Goal: Task Accomplishment & Management: Understand process/instructions

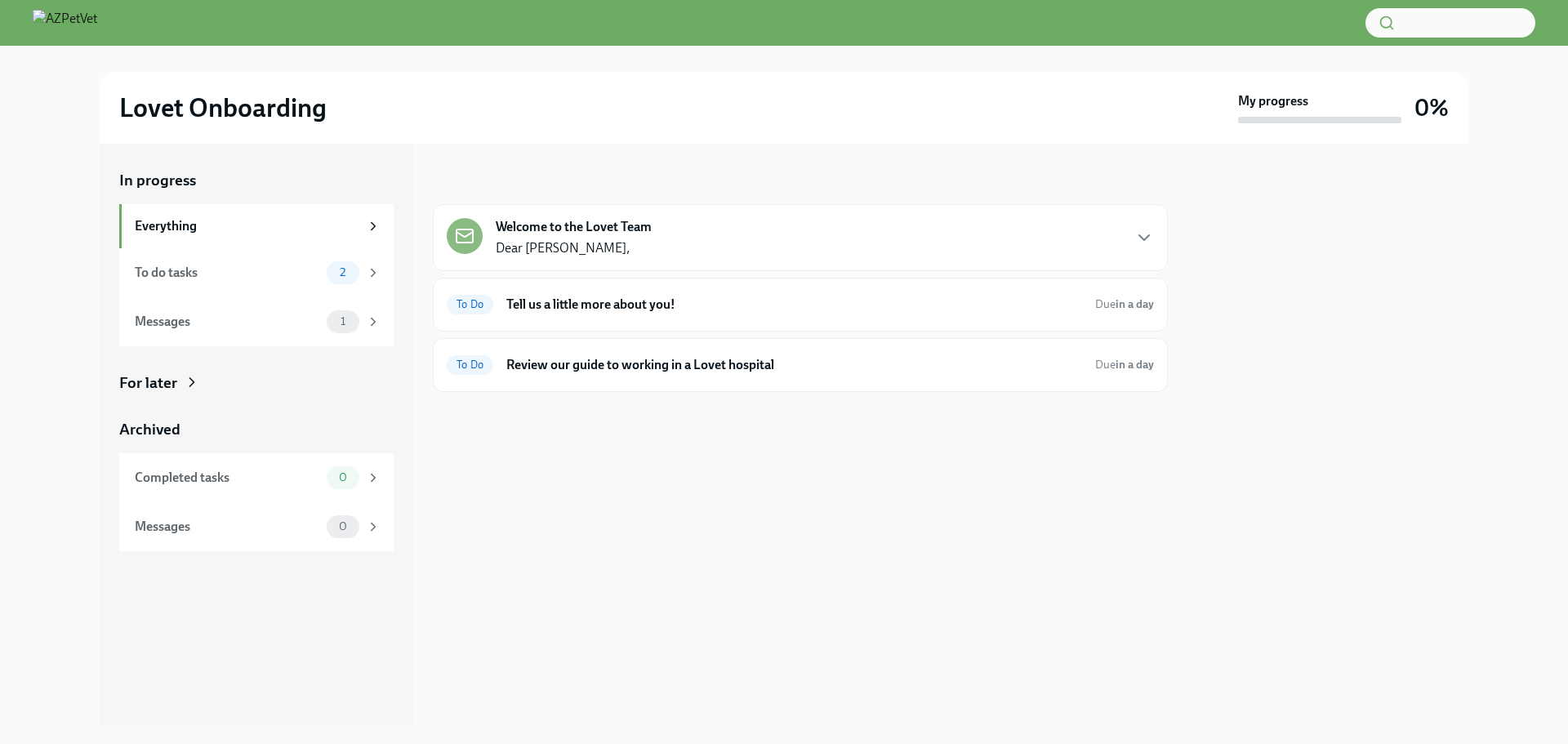
click at [562, 223] on strong "Welcome to the Lovet Team" at bounding box center [573, 227] width 156 height 18
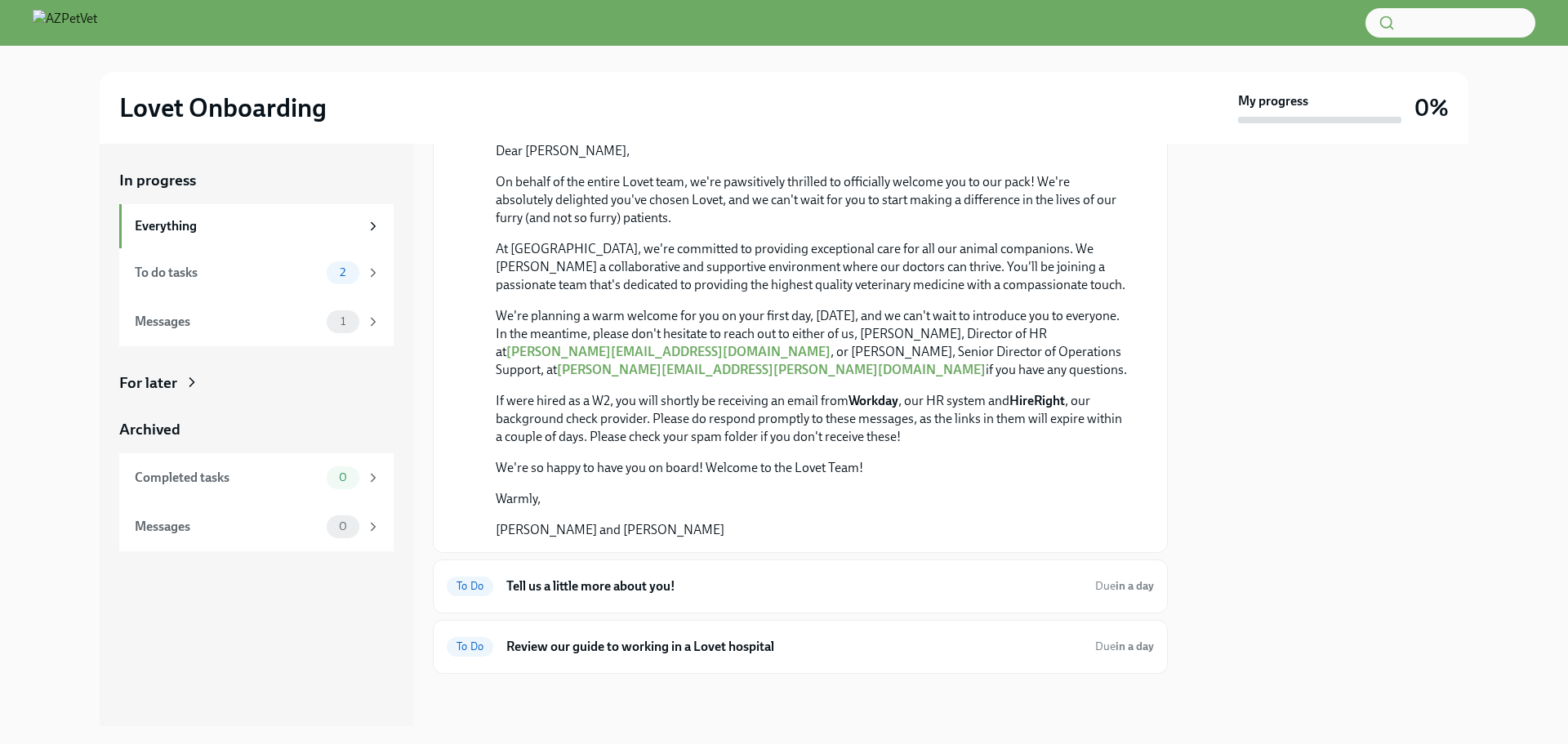
scroll to position [573, 0]
click at [1013, 581] on h6 "Tell us a little more about you!" at bounding box center [793, 586] width 576 height 18
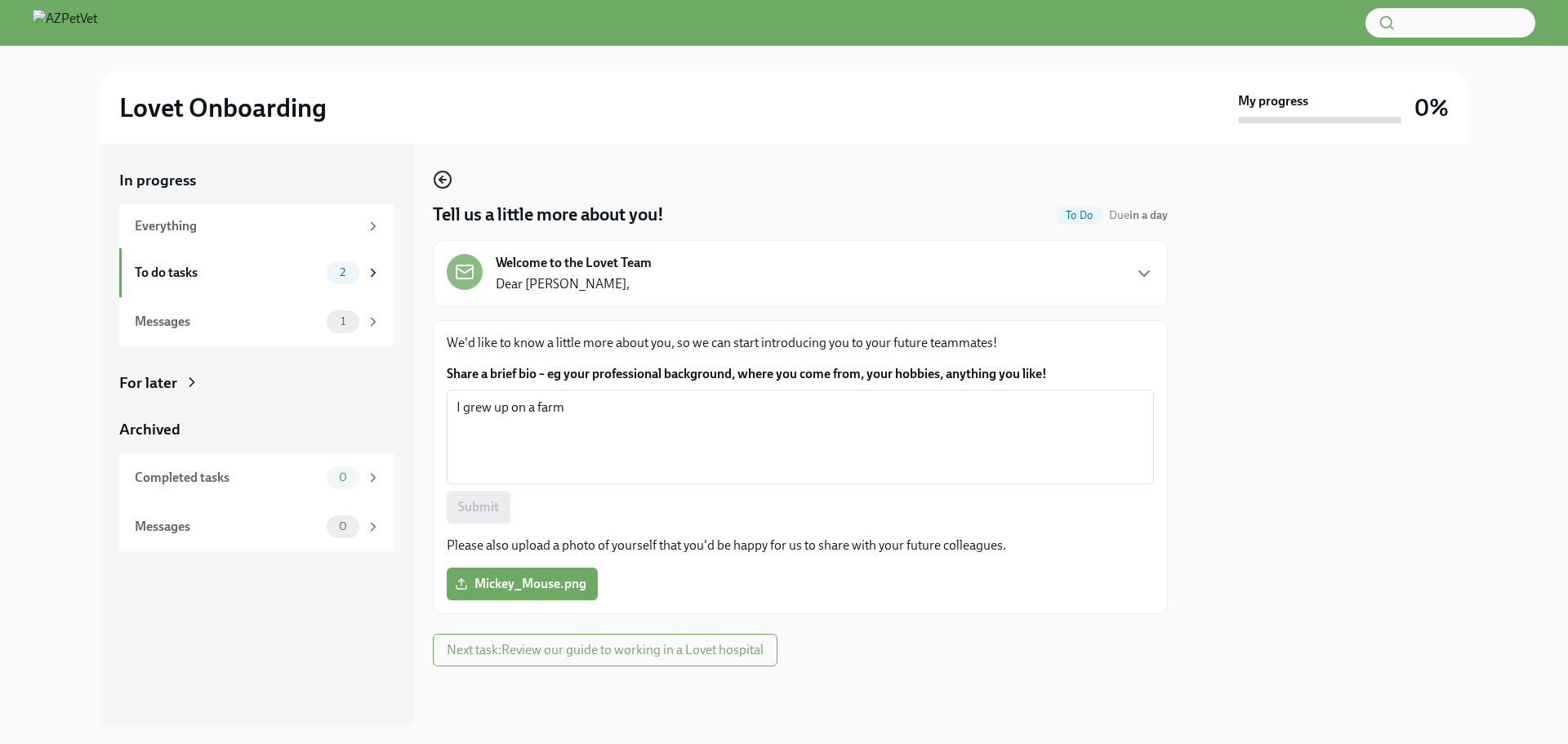
click at [447, 178] on icon "button" at bounding box center [443, 180] width 20 height 20
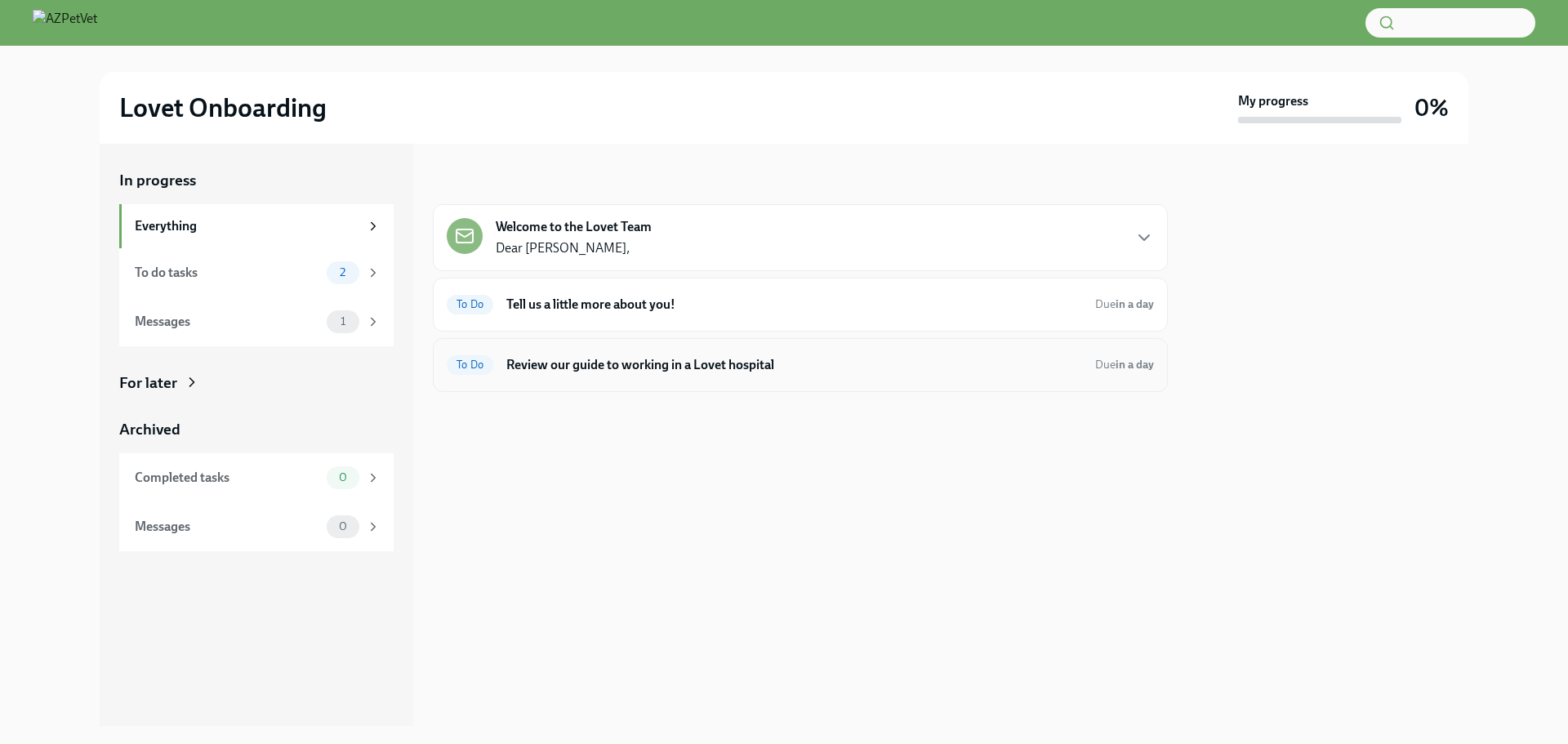
click at [686, 358] on h6 "Review our guide to working in a Lovet hospital" at bounding box center [793, 365] width 576 height 18
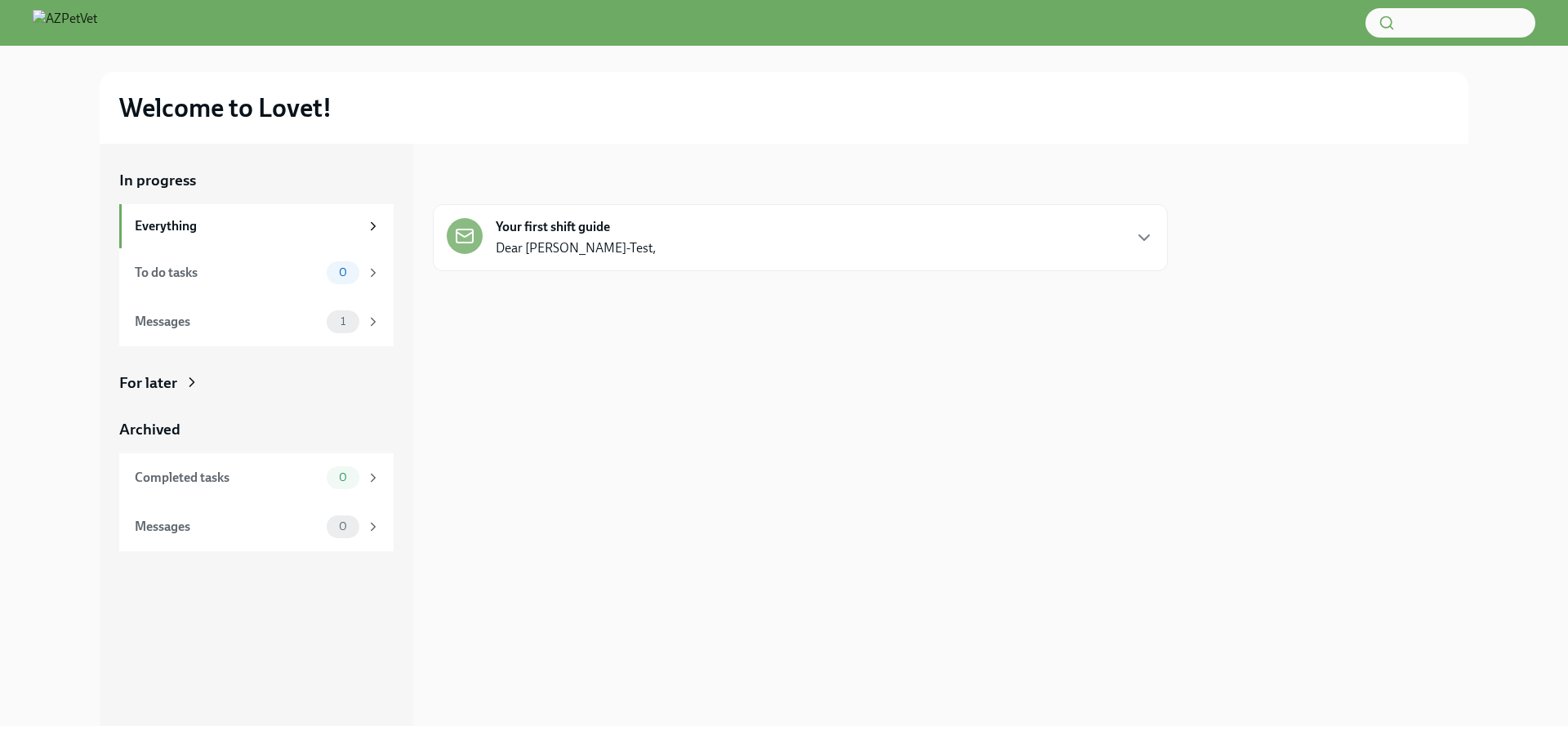
click at [562, 238] on div "Your first shift guide Dear Dr. Levet-Test," at bounding box center [576, 237] width 160 height 39
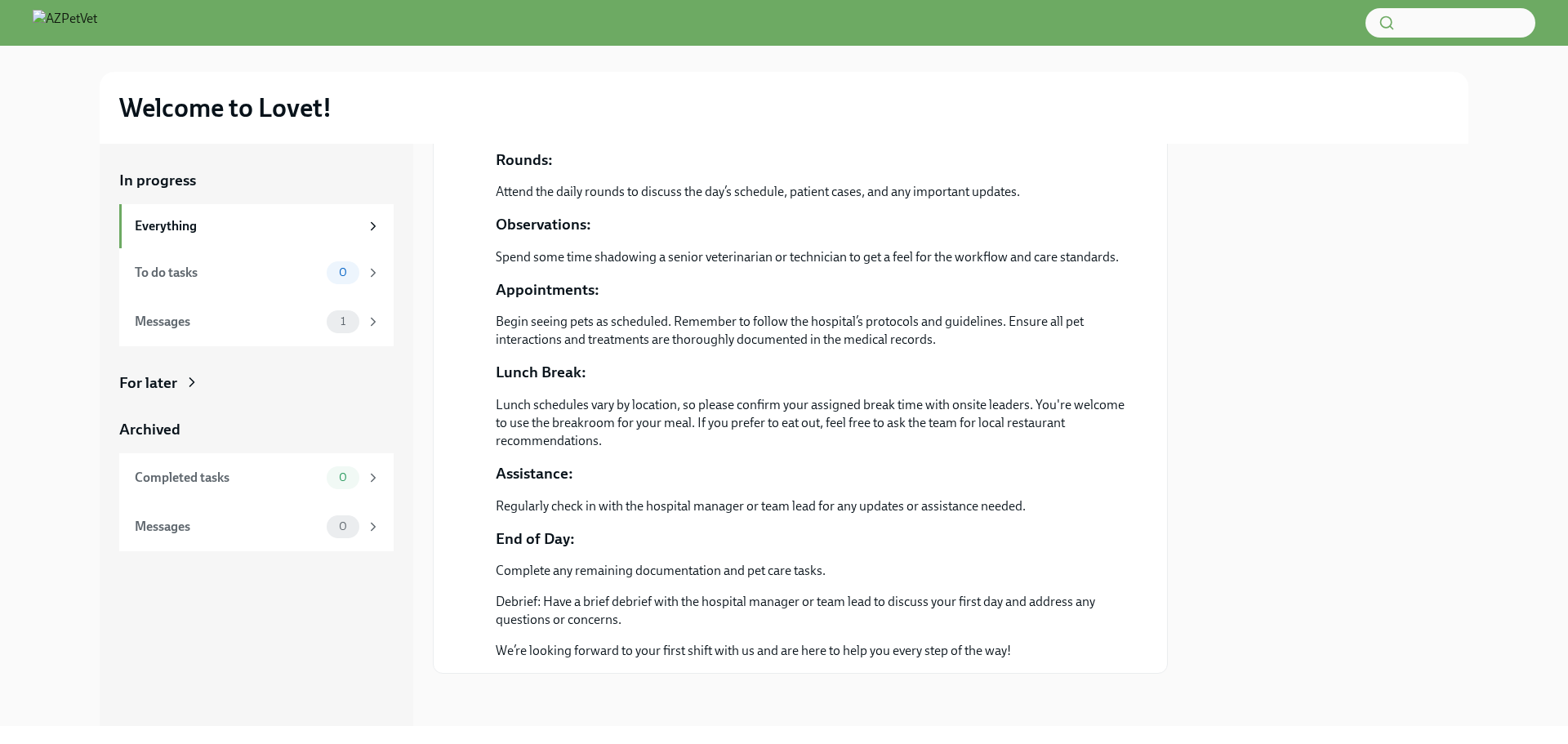
scroll to position [1154, 0]
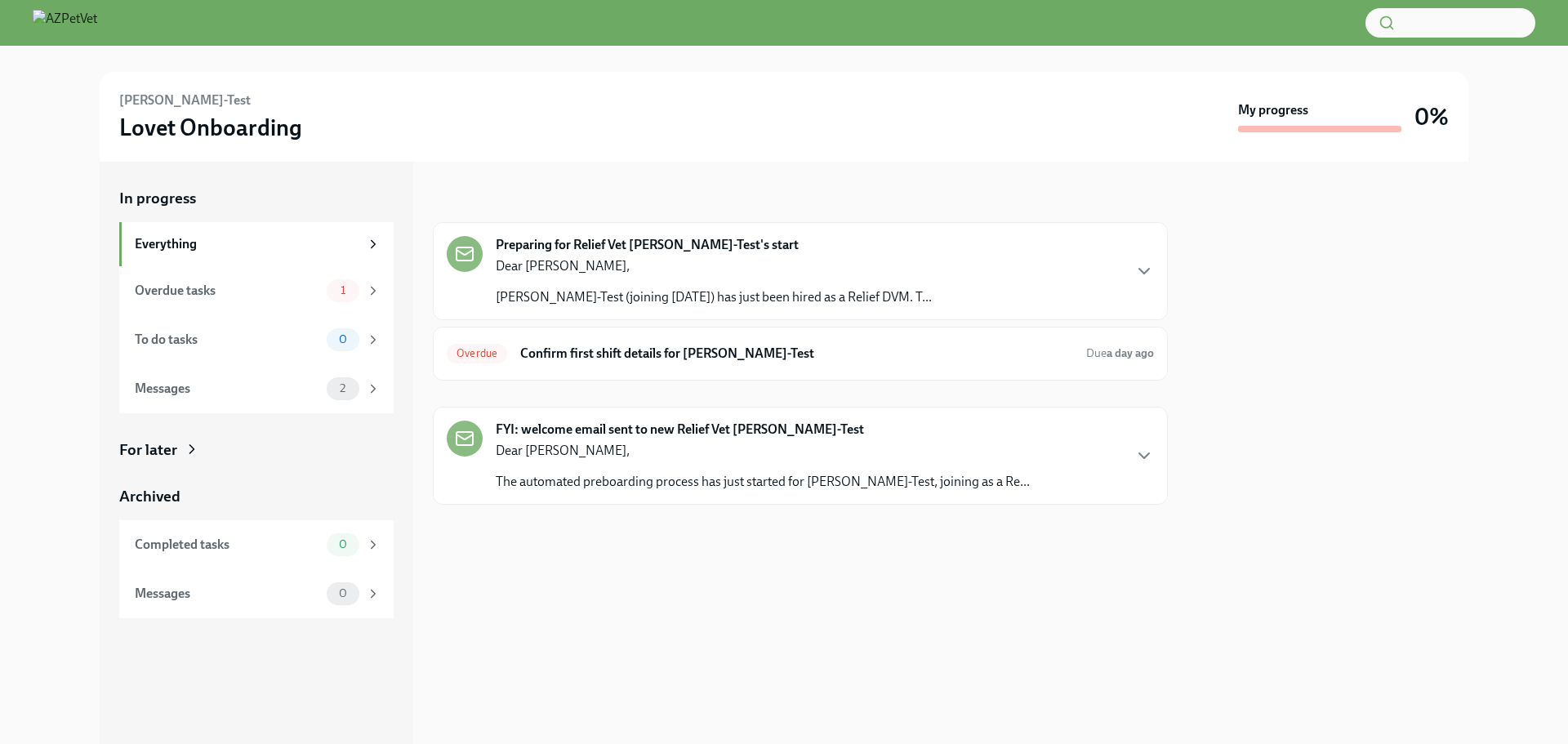
click at [831, 271] on p "Dear Jess," at bounding box center [713, 267] width 436 height 18
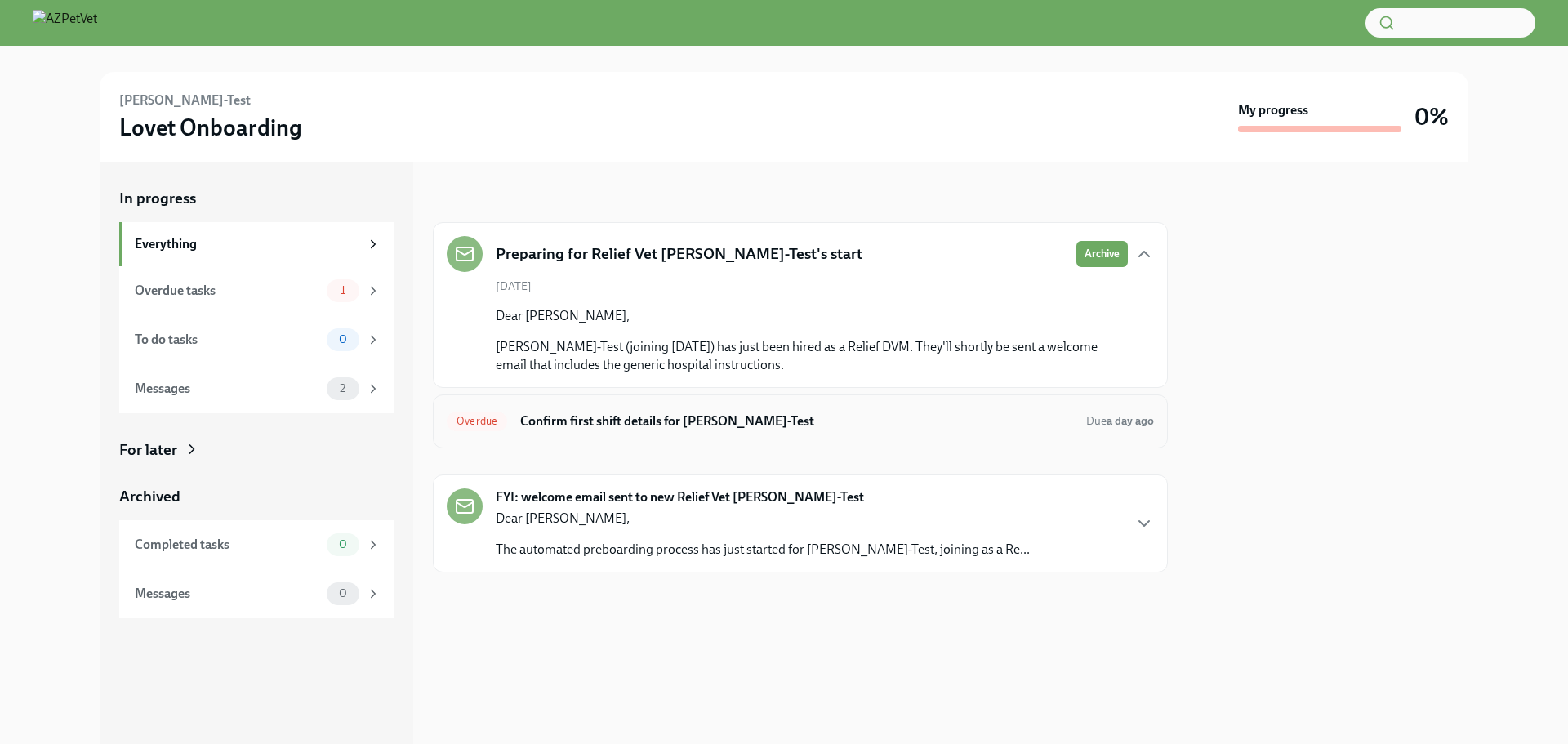
click at [556, 418] on h6 "Confirm first shift details for Reese Levet-Test" at bounding box center [797, 421] width 553 height 18
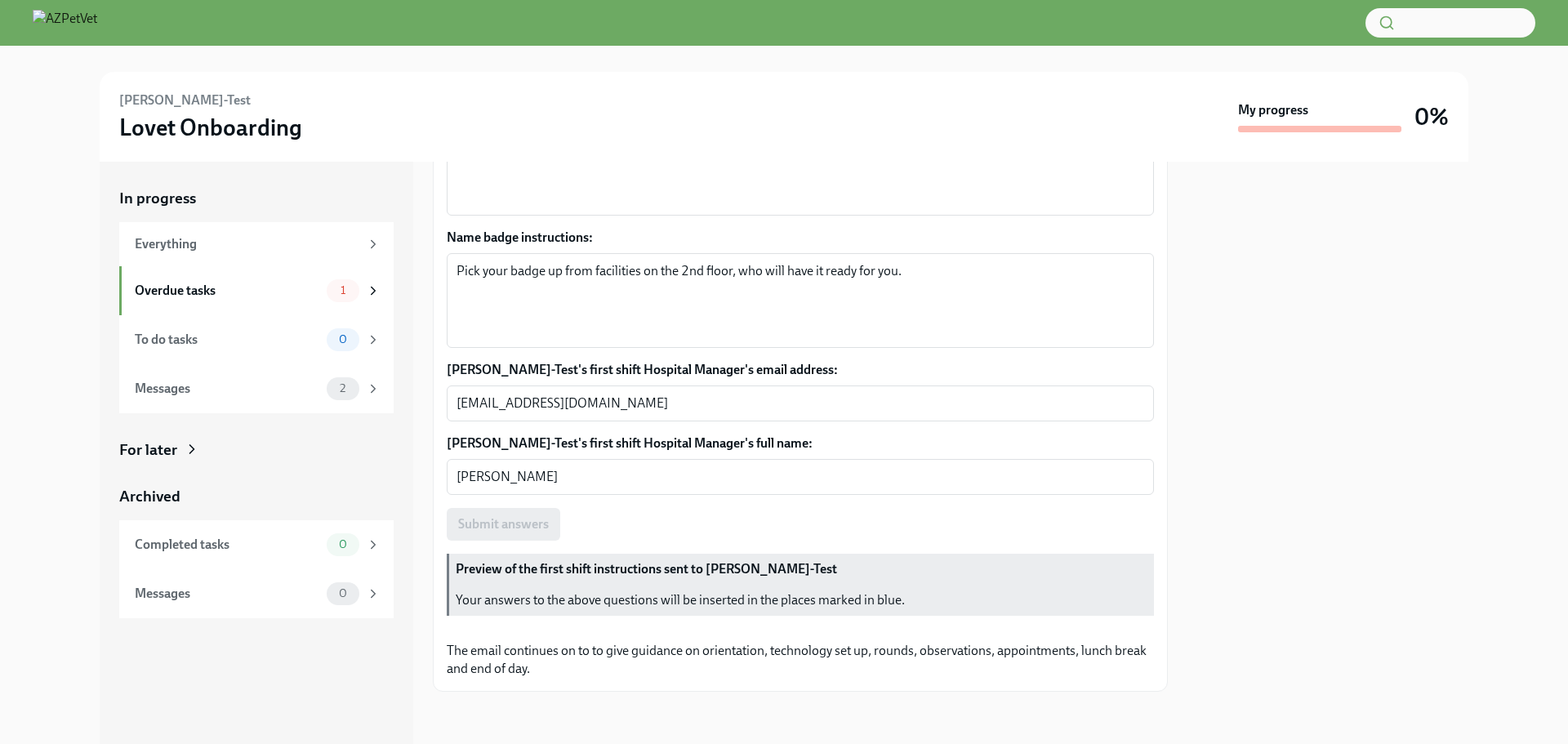
scroll to position [1419, 0]
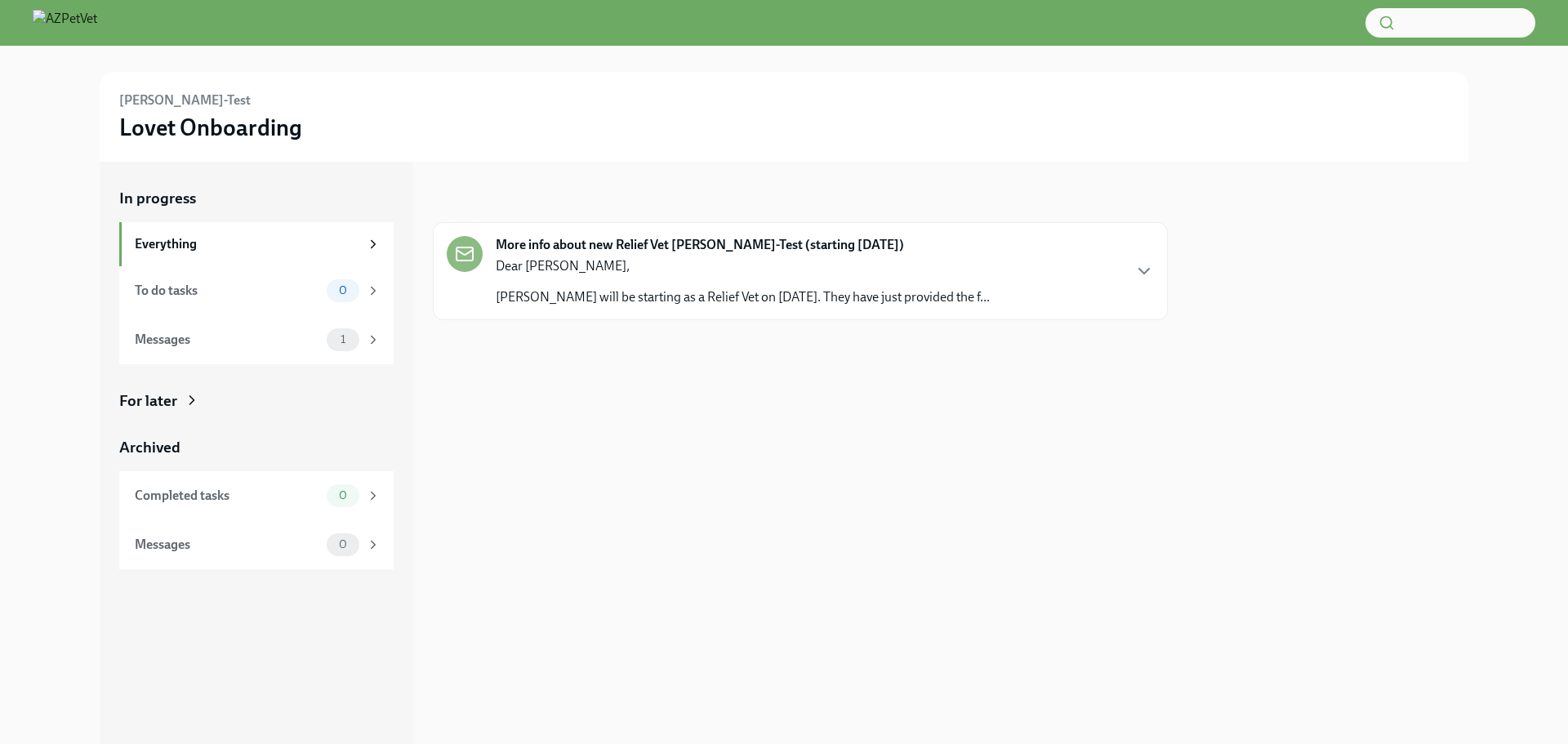
click at [663, 259] on p "Dear Christine," at bounding box center [742, 267] width 494 height 18
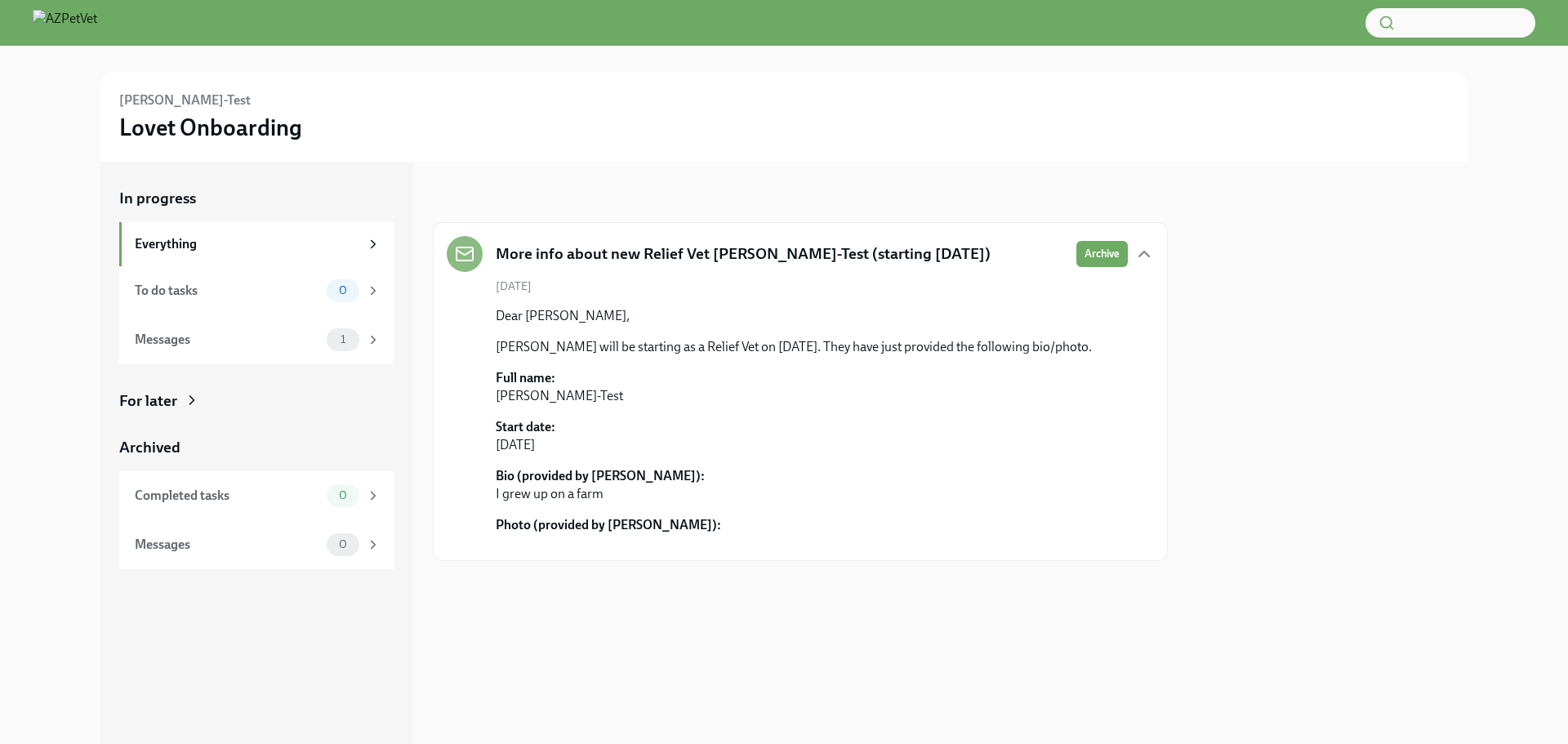
scroll to position [115, 0]
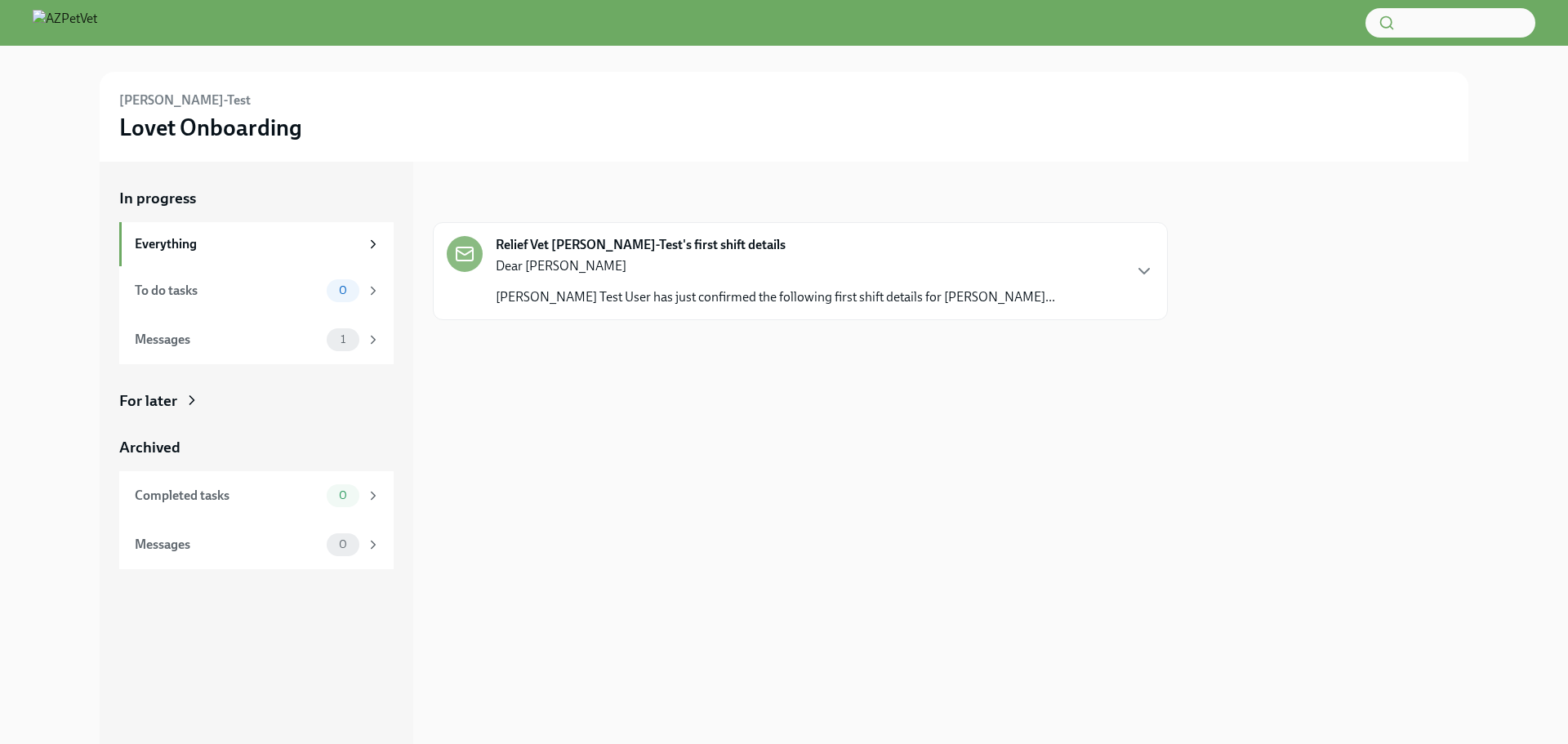
click at [813, 258] on p "Dear [PERSON_NAME]" at bounding box center [775, 267] width 559 height 18
